Goal: Task Accomplishment & Management: Manage account settings

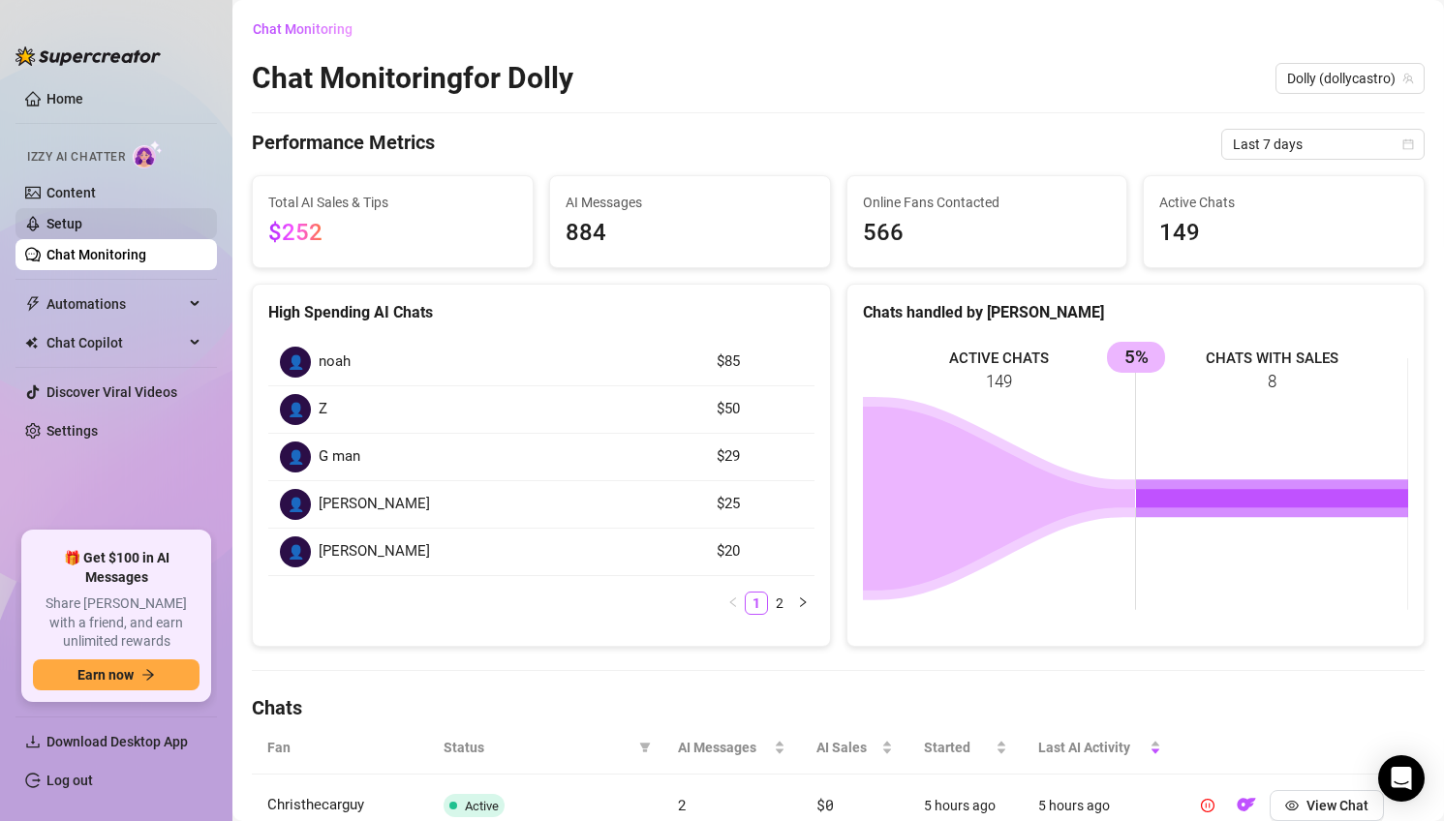
click at [82, 225] on link "Setup" at bounding box center [64, 223] width 36 height 15
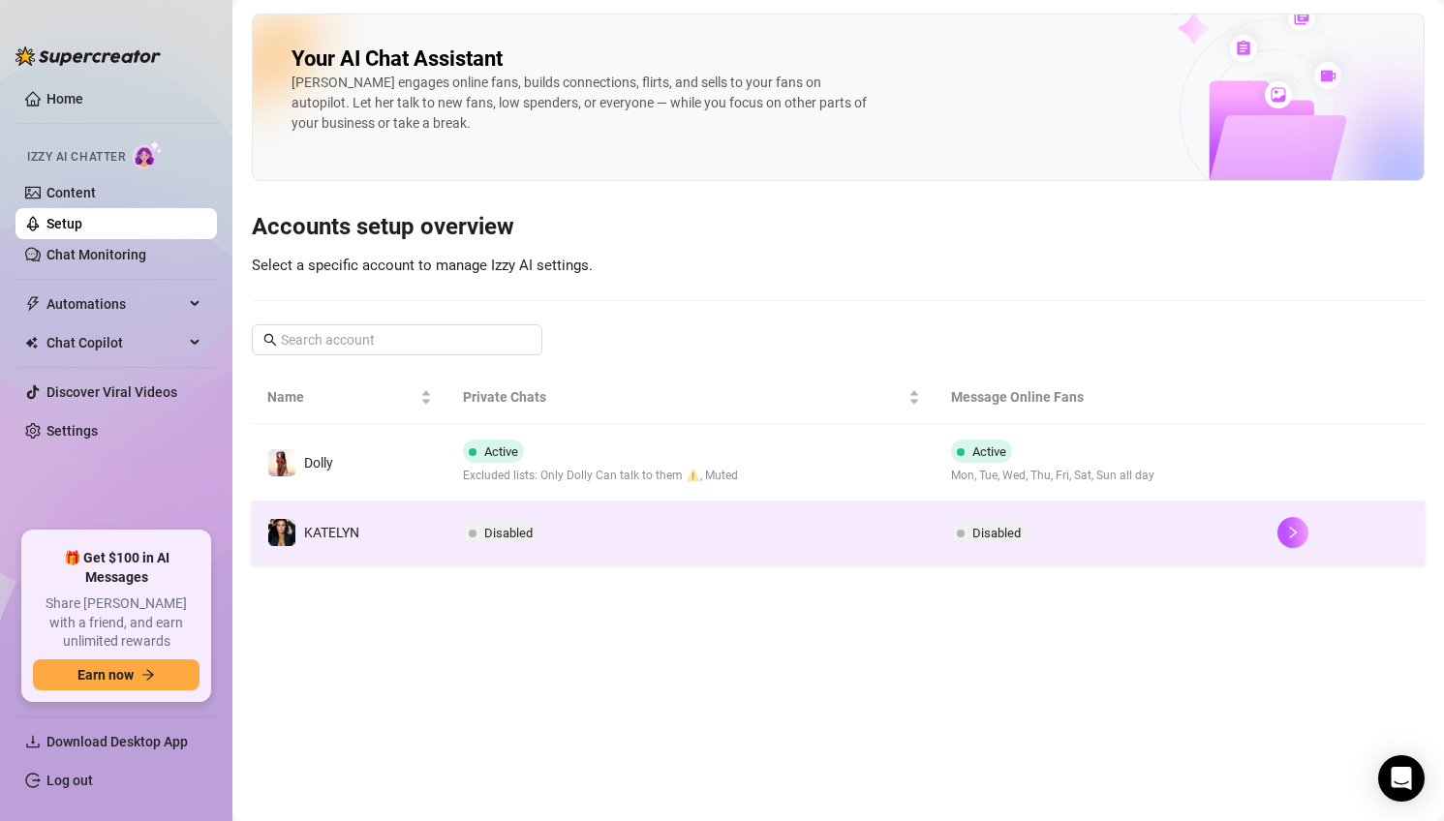
click at [596, 549] on td "Disabled" at bounding box center [691, 533] width 489 height 63
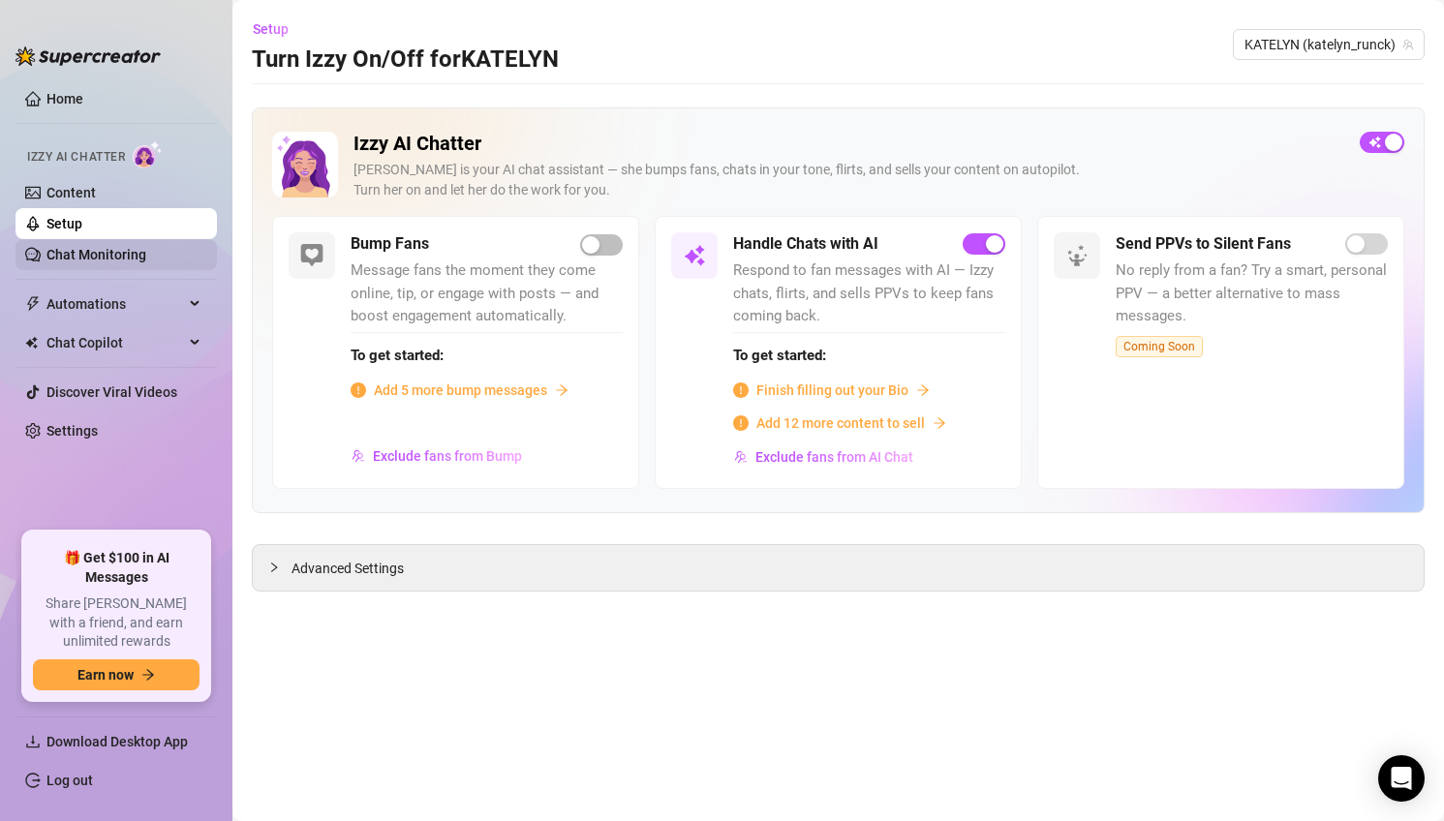
click at [146, 247] on link "Chat Monitoring" at bounding box center [96, 254] width 100 height 15
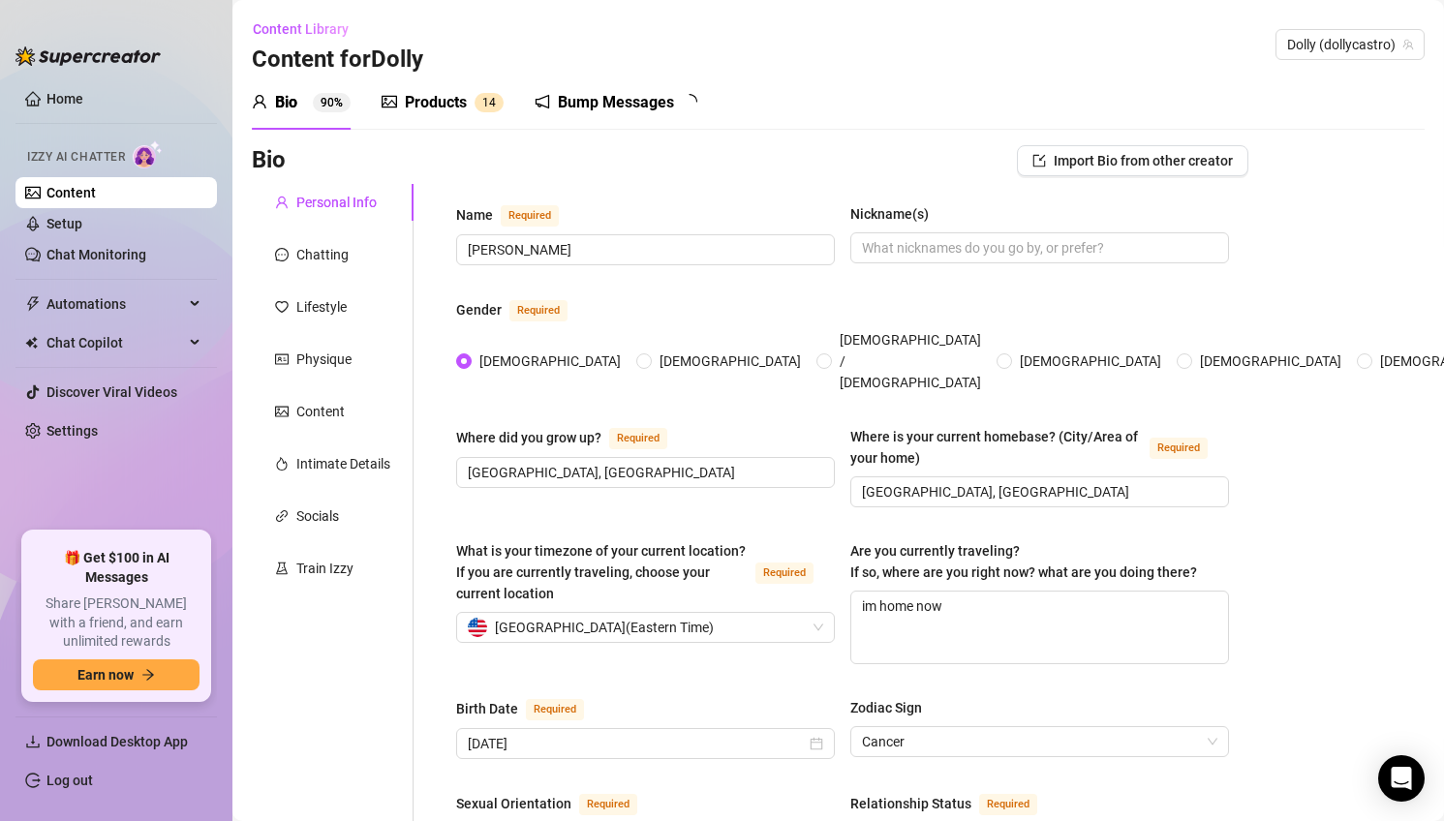
radio input "true"
type input "July 14th, 1984"
